Goal: Task Accomplishment & Management: Manage account settings

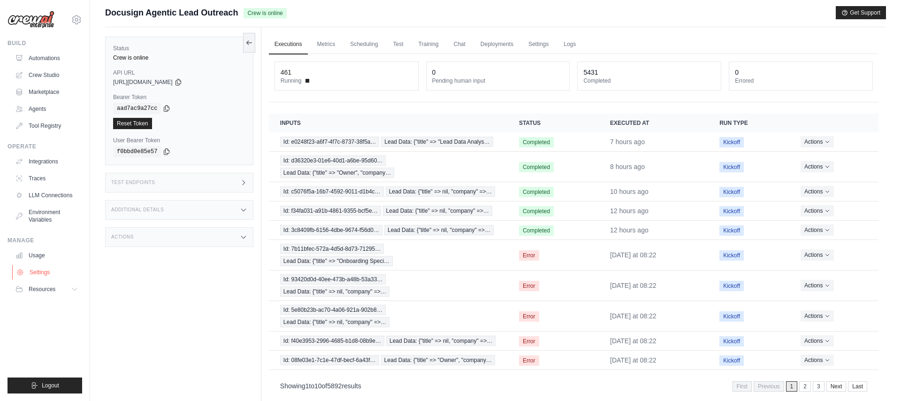
click at [39, 268] on link "Settings" at bounding box center [47, 272] width 71 height 15
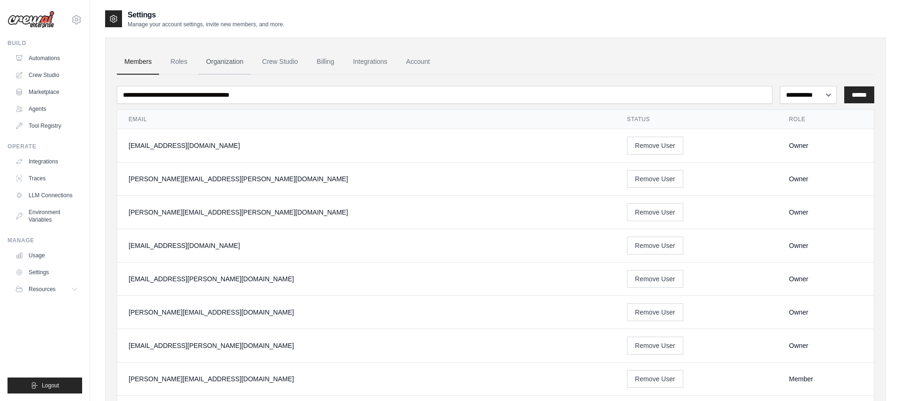
click at [231, 66] on link "Organization" at bounding box center [225, 61] width 52 height 25
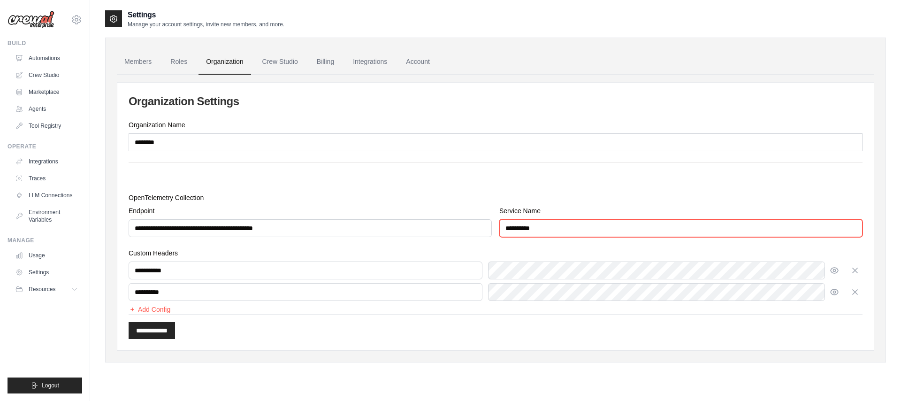
click at [552, 228] on input "**********" at bounding box center [680, 228] width 363 height 18
